Goal: Book appointment/travel/reservation

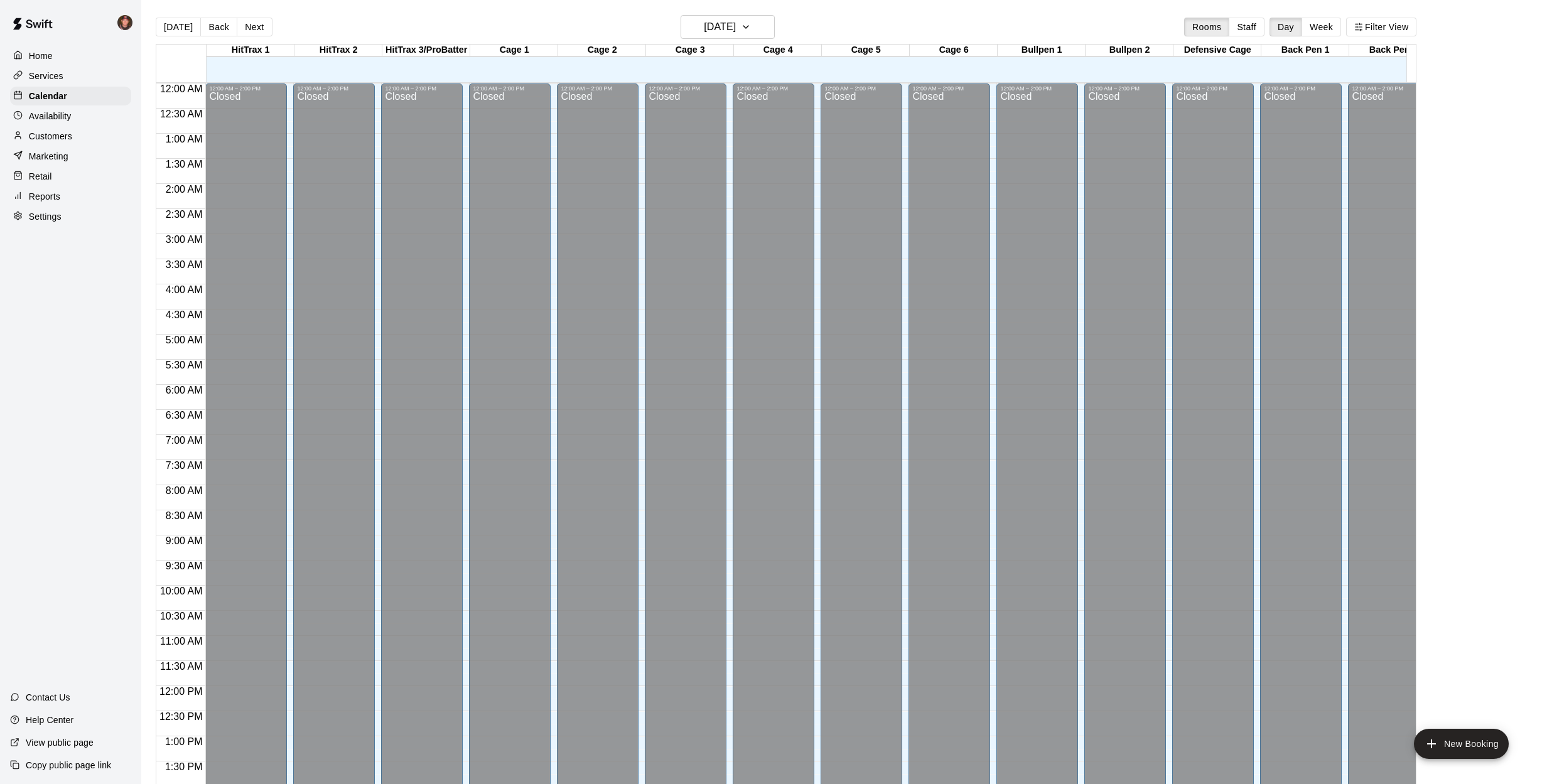
scroll to position [453, 0]
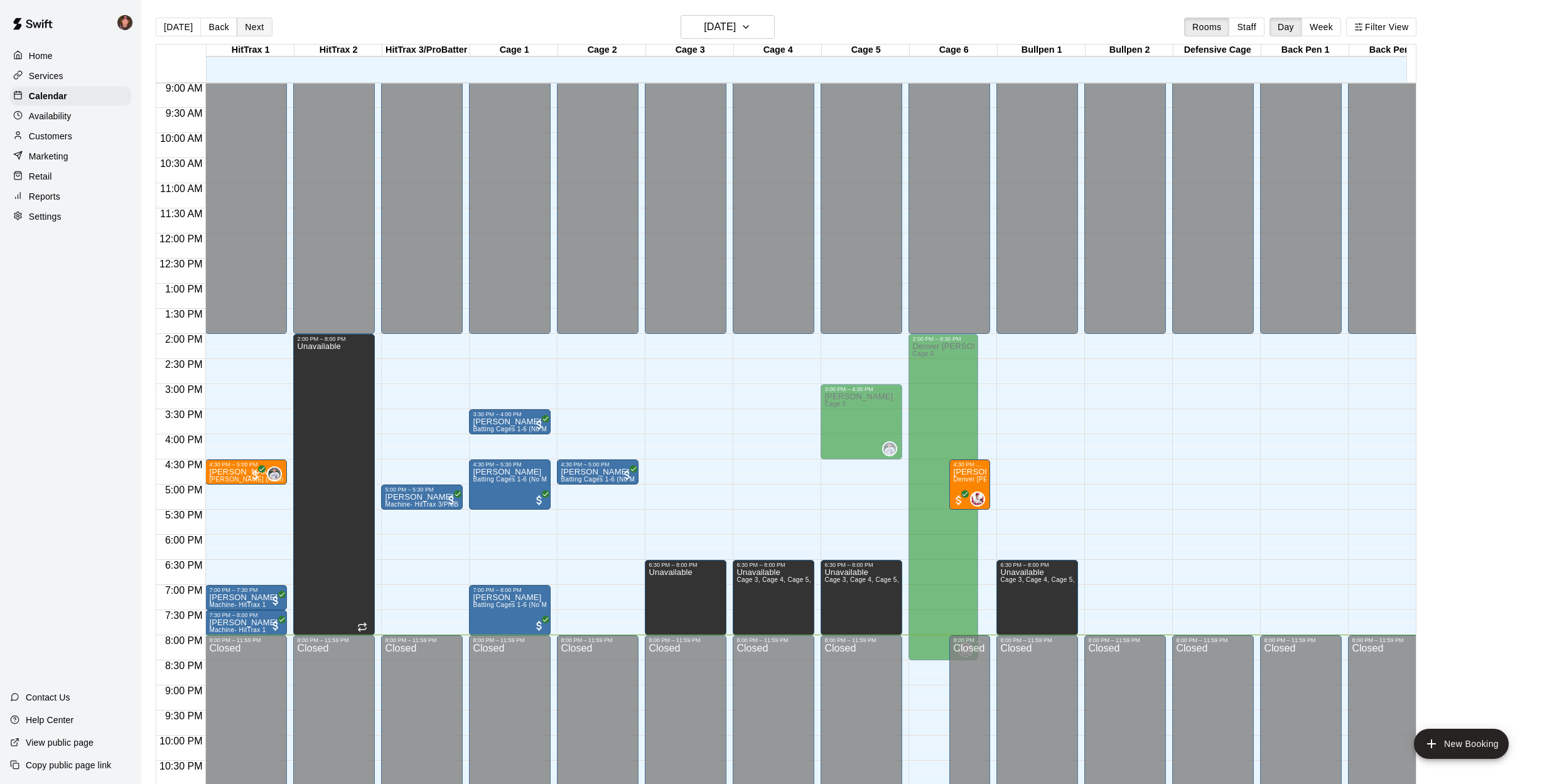
click at [252, 26] on button "Next" at bounding box center [254, 27] width 35 height 19
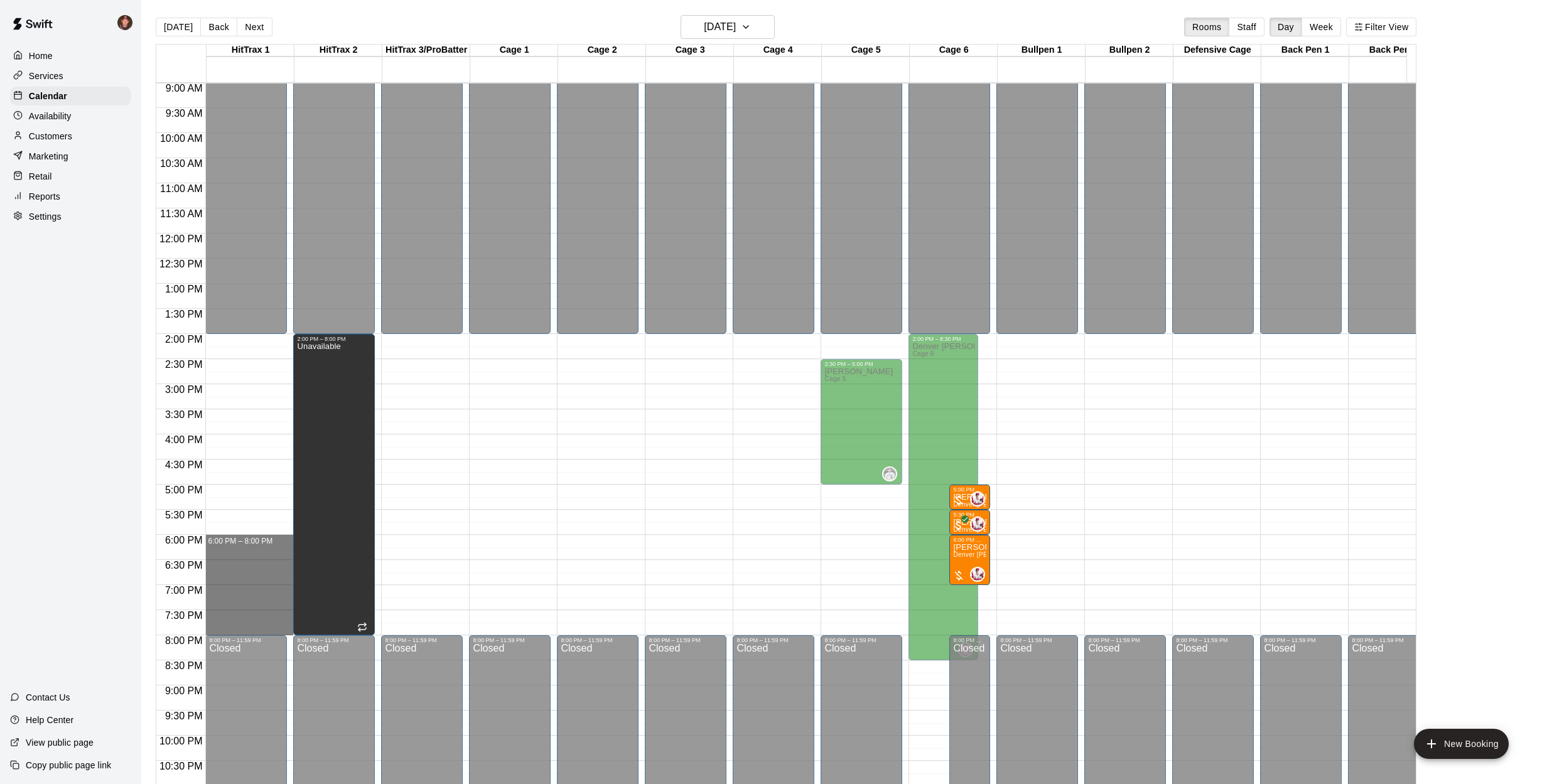
drag, startPoint x: 255, startPoint y: 537, endPoint x: 255, endPoint y: 626, distance: 89.0
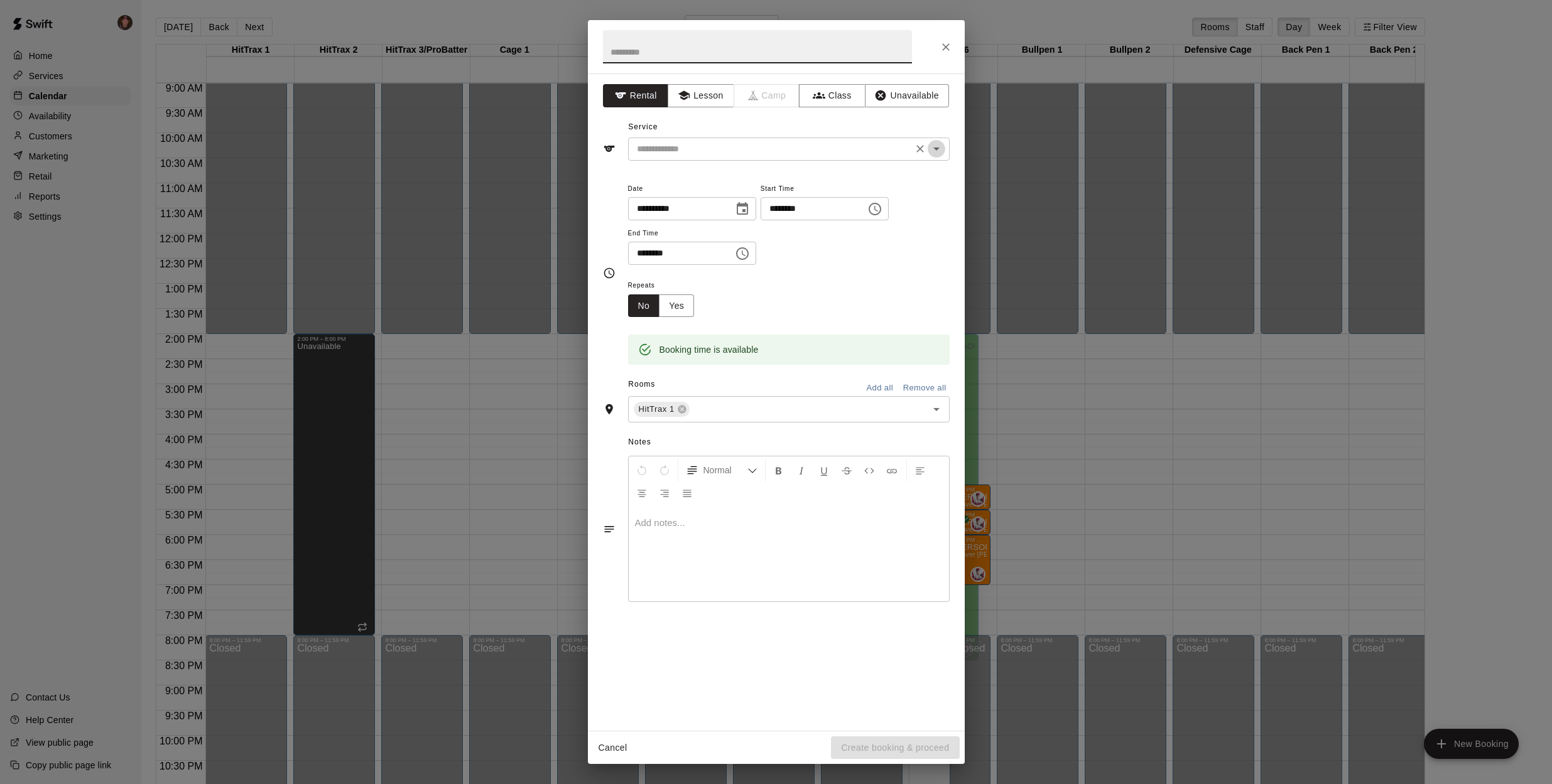
click at [939, 145] on icon "Open" at bounding box center [936, 148] width 15 height 15
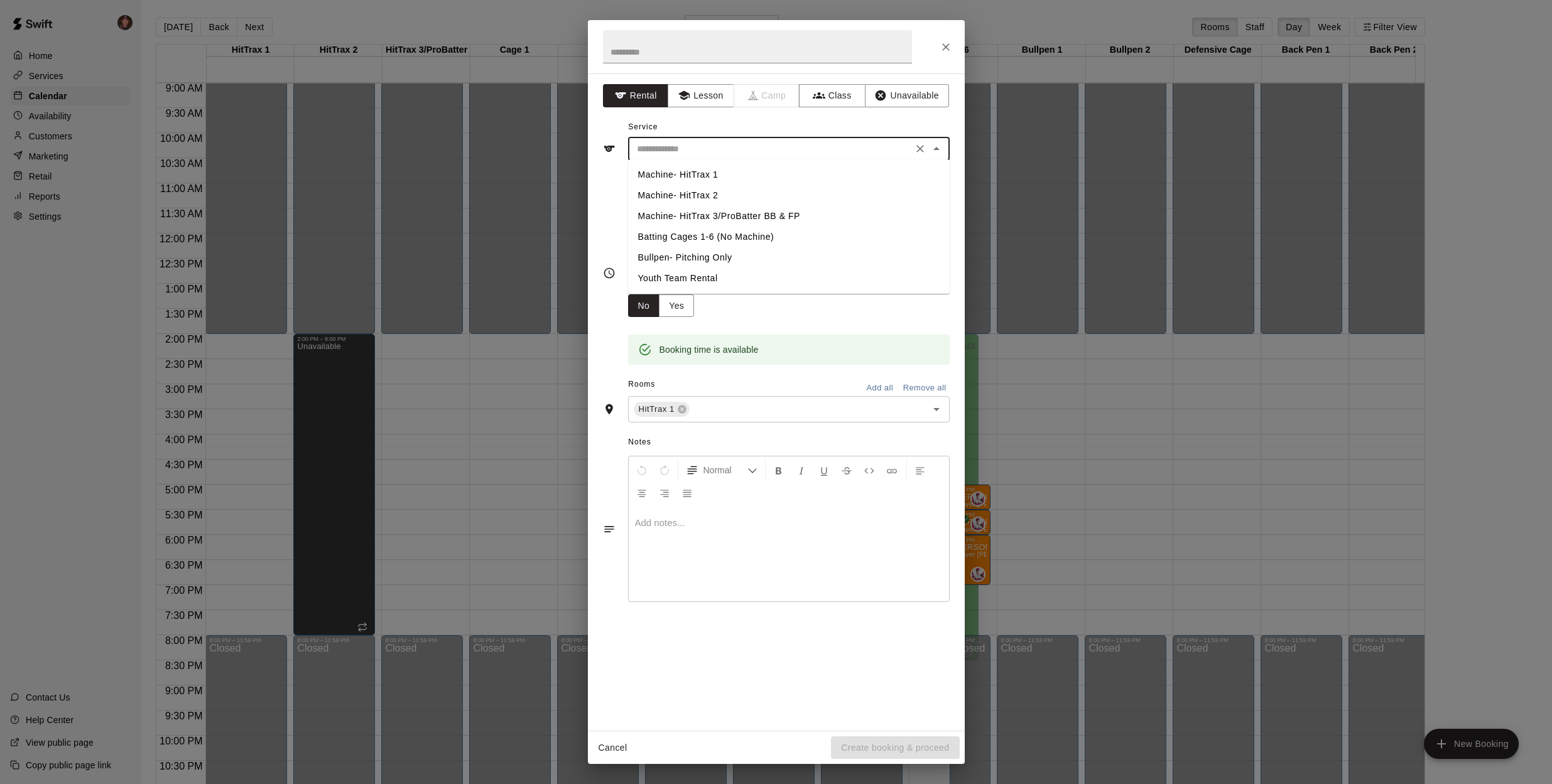
click at [722, 173] on li "Machine- HitTrax 1" at bounding box center [789, 175] width 322 height 20
type input "**********"
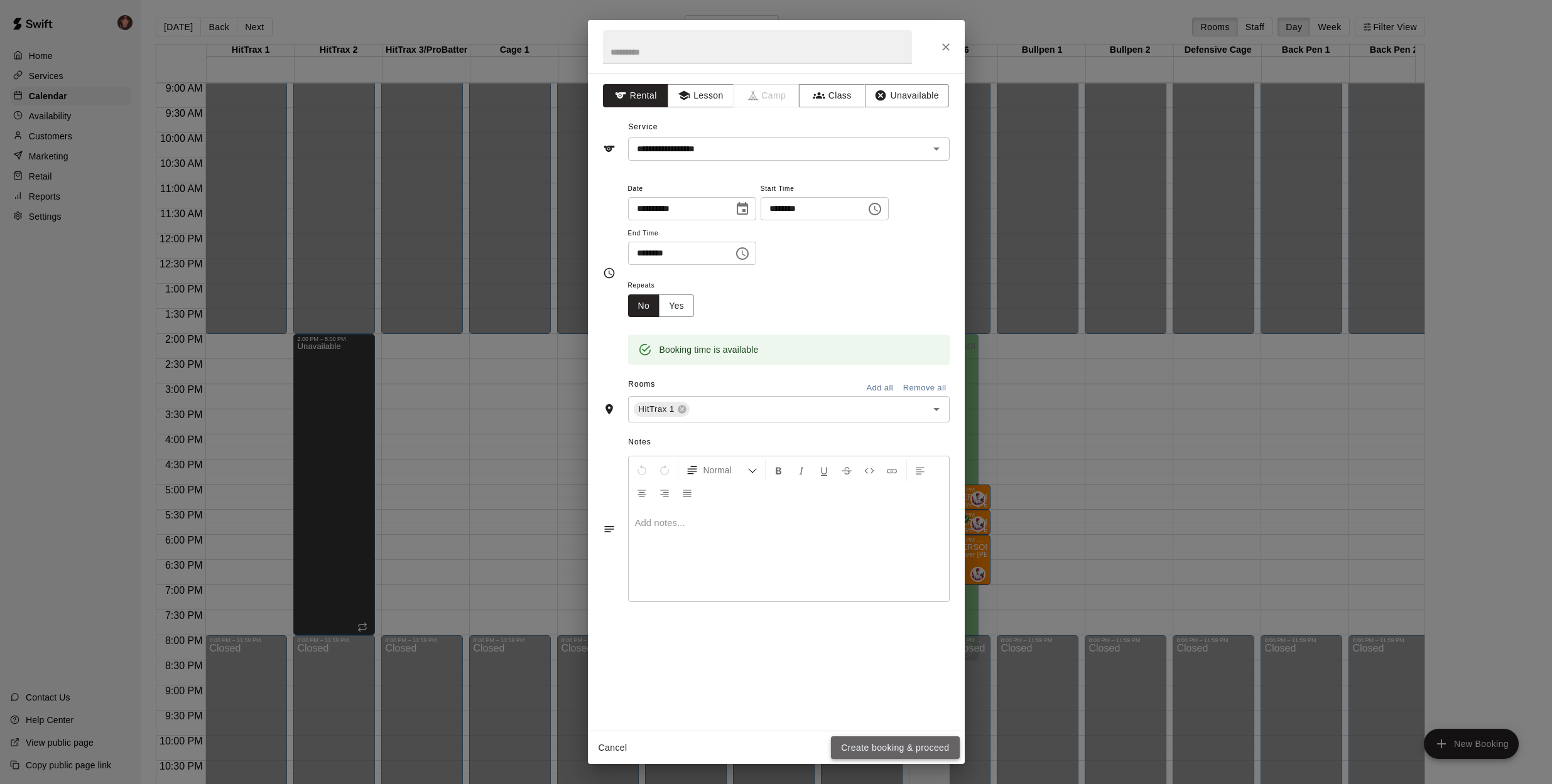
click at [910, 753] on button "Create booking & proceed" at bounding box center [895, 748] width 128 height 23
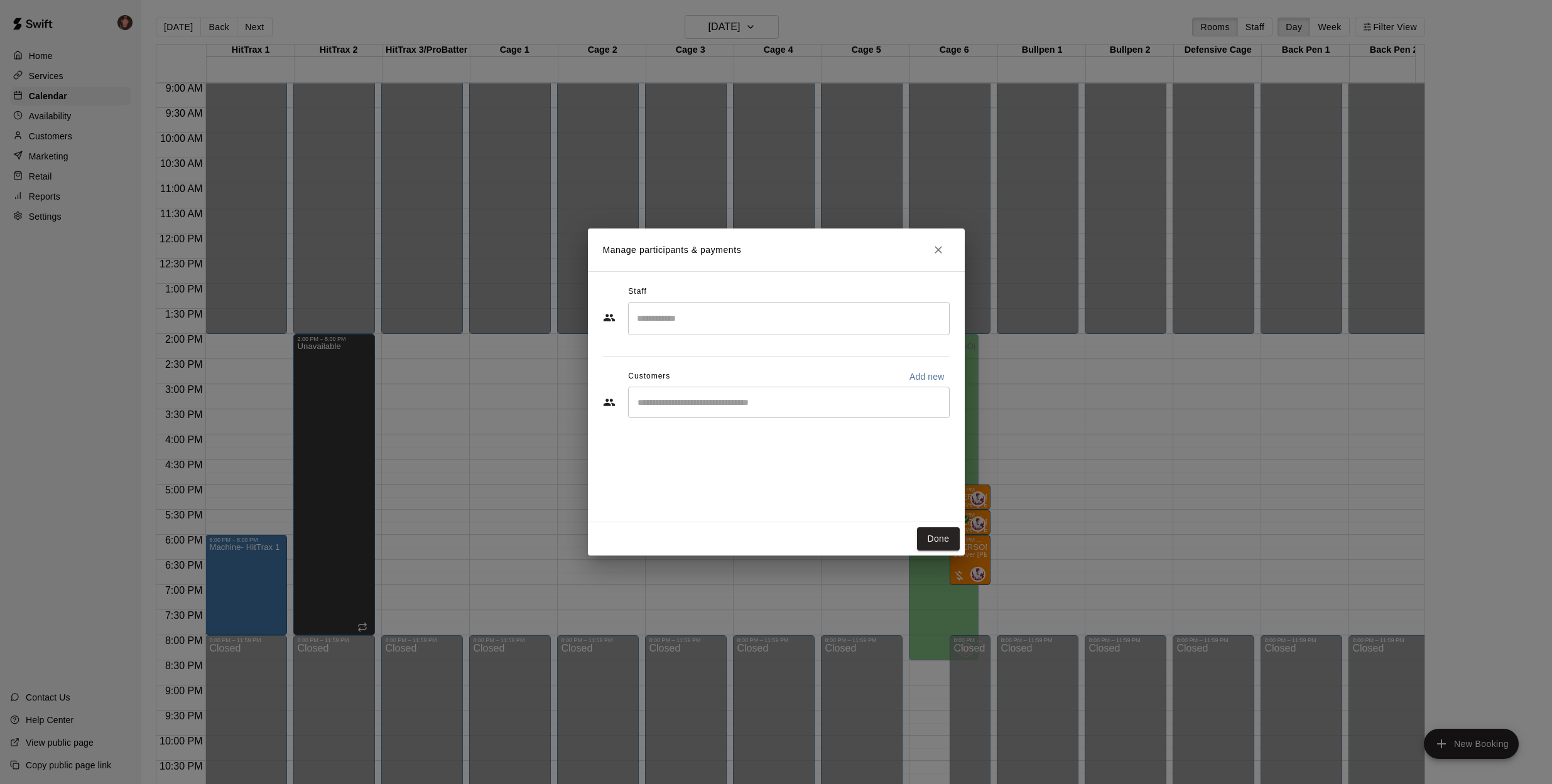
click at [683, 404] on input "Start typing to search customers..." at bounding box center [789, 403] width 311 height 13
type input "******"
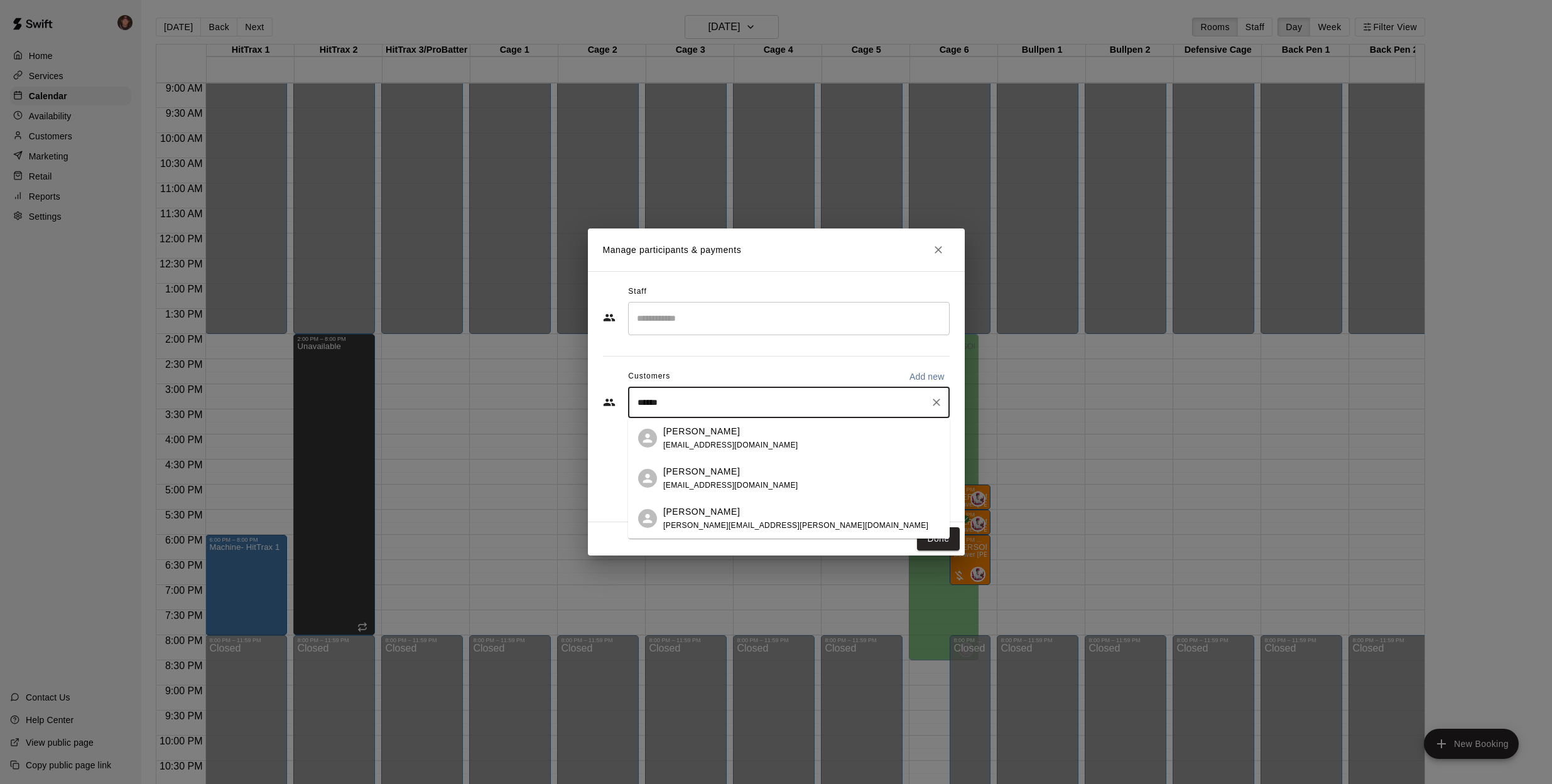
click at [711, 444] on span "[EMAIL_ADDRESS][DOMAIN_NAME]" at bounding box center [731, 444] width 135 height 9
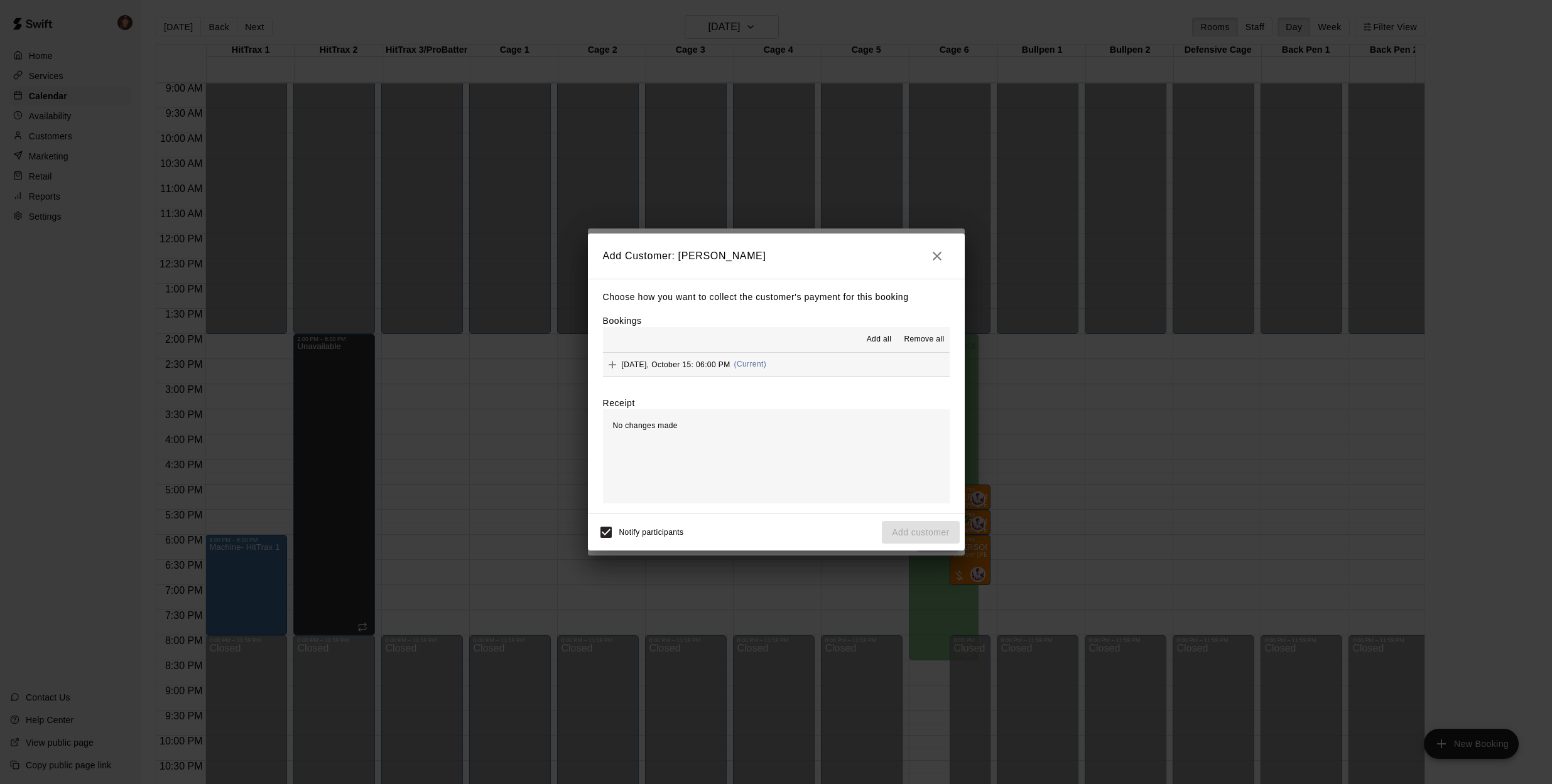
click at [887, 339] on span "Add all" at bounding box center [880, 340] width 25 height 13
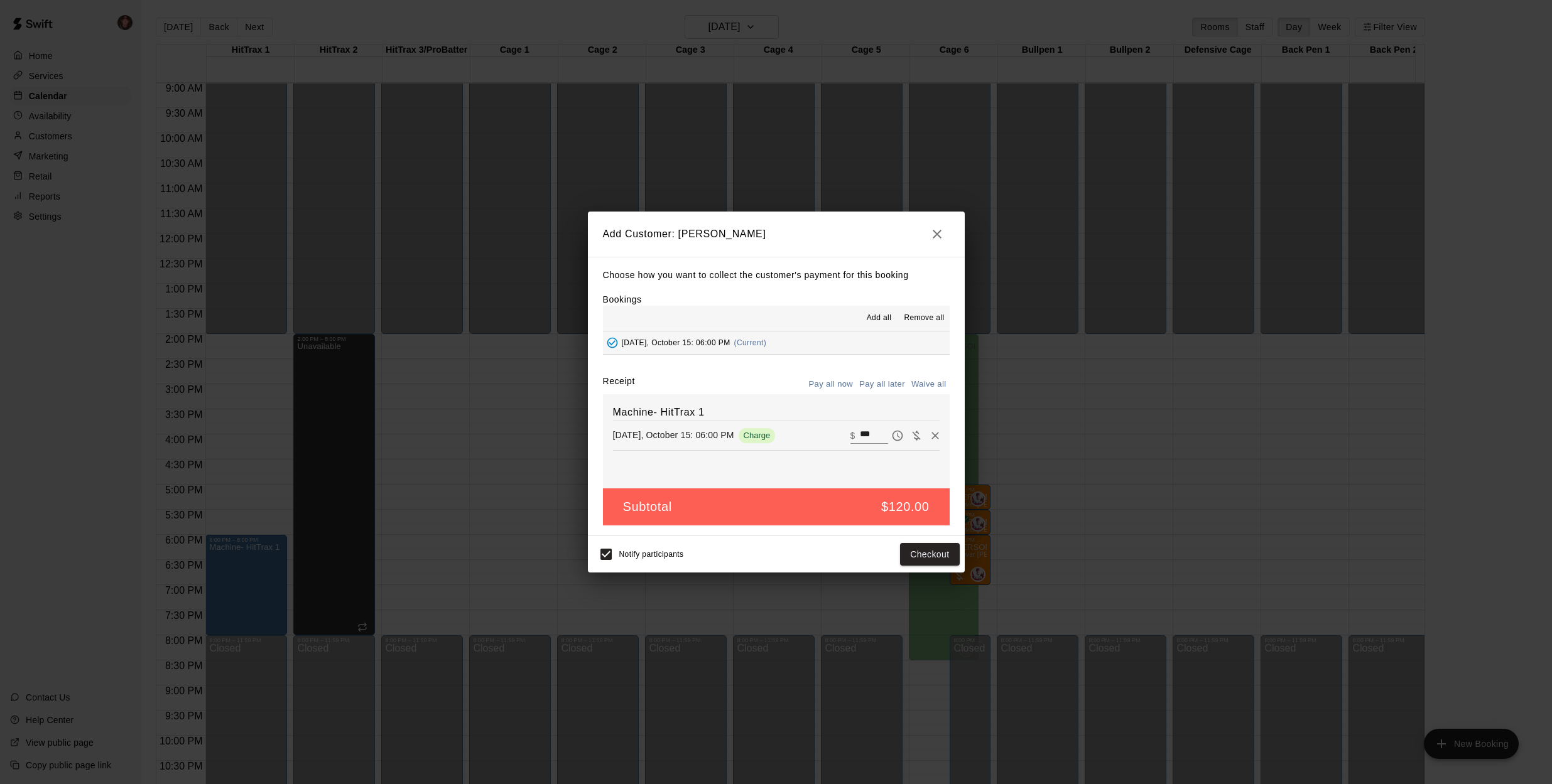
click at [875, 384] on button "Pay all later" at bounding box center [882, 385] width 52 height 20
click at [936, 559] on button "Add customer" at bounding box center [921, 554] width 77 height 23
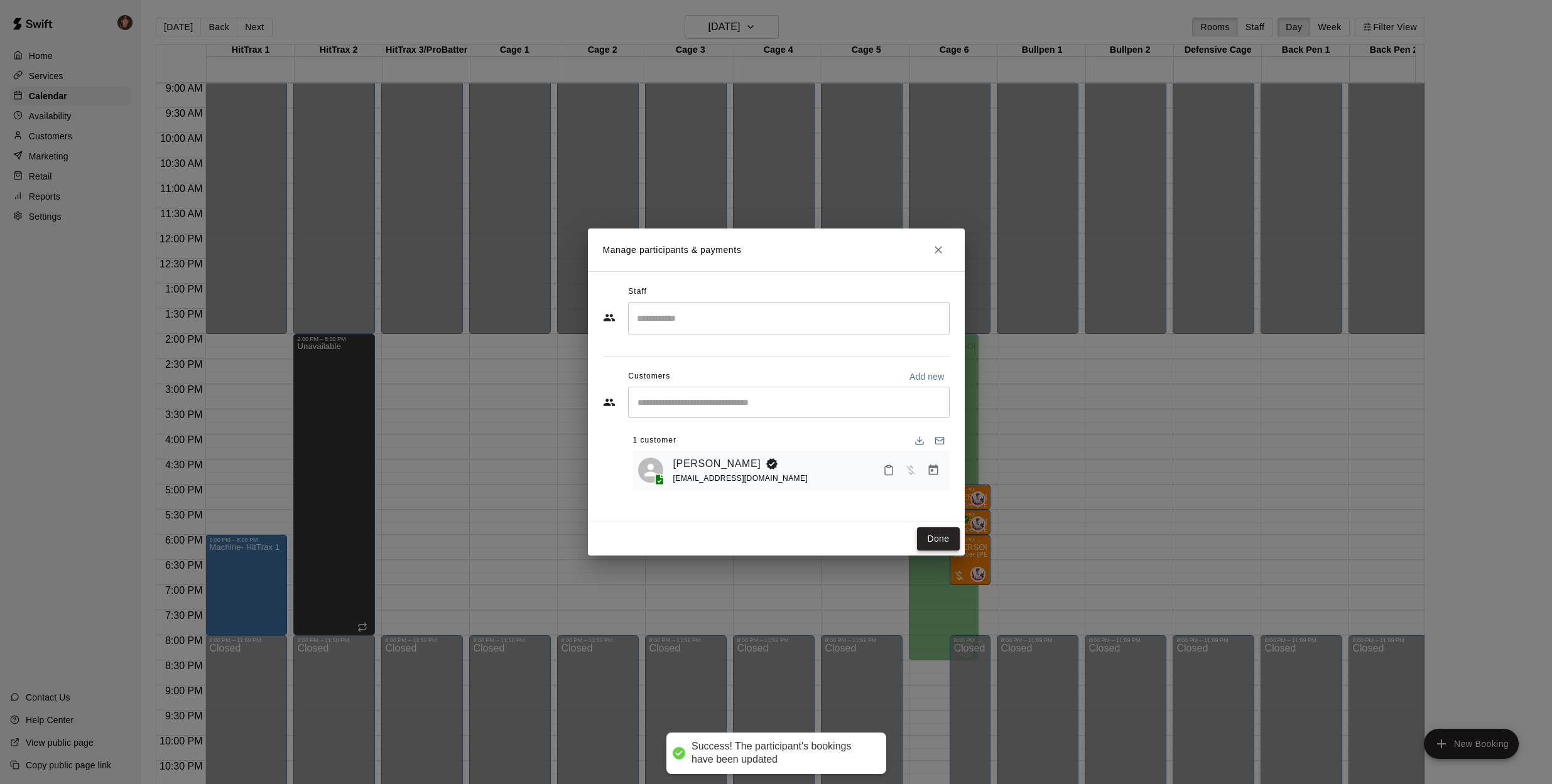
click at [936, 538] on button "Done" at bounding box center [938, 538] width 42 height 23
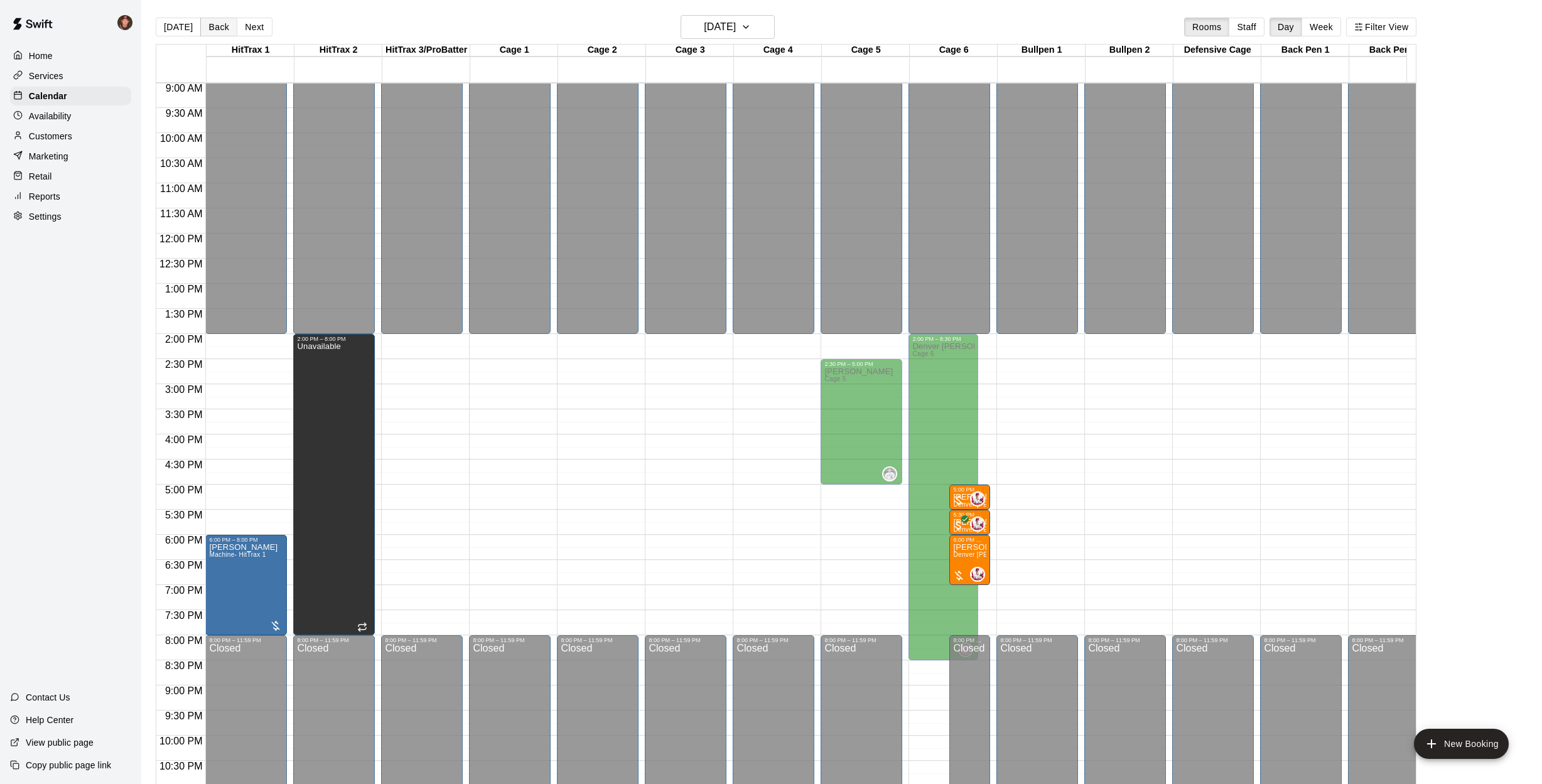
click at [219, 32] on button "Back" at bounding box center [218, 27] width 37 height 19
